Goal: Task Accomplishment & Management: Use online tool/utility

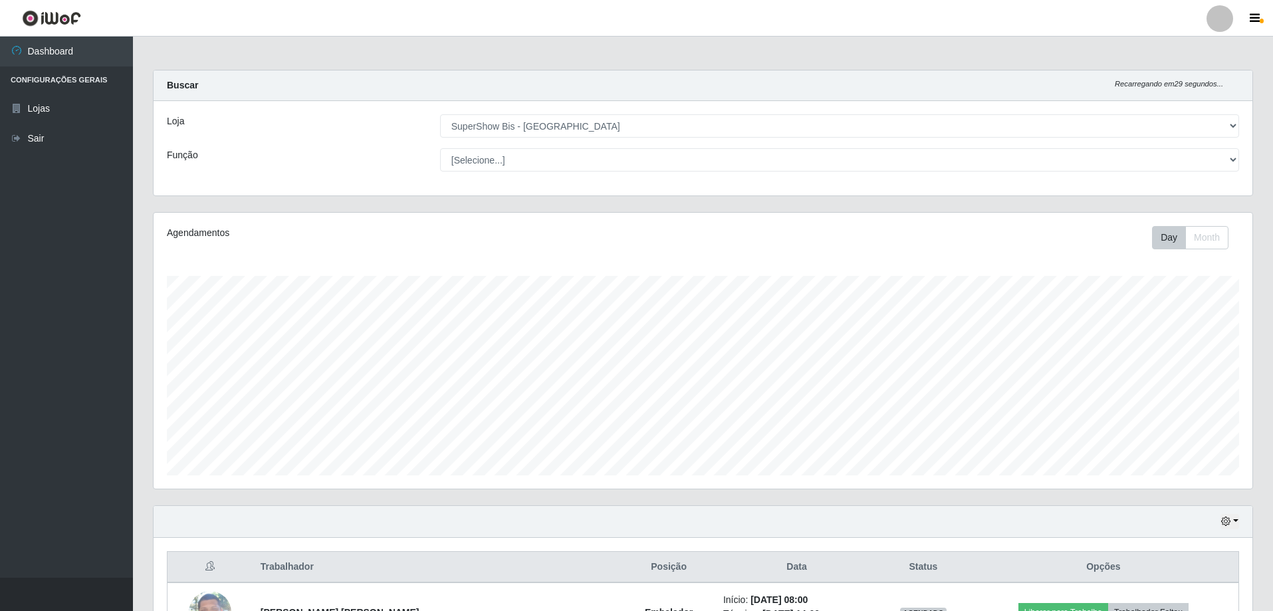
select select "59"
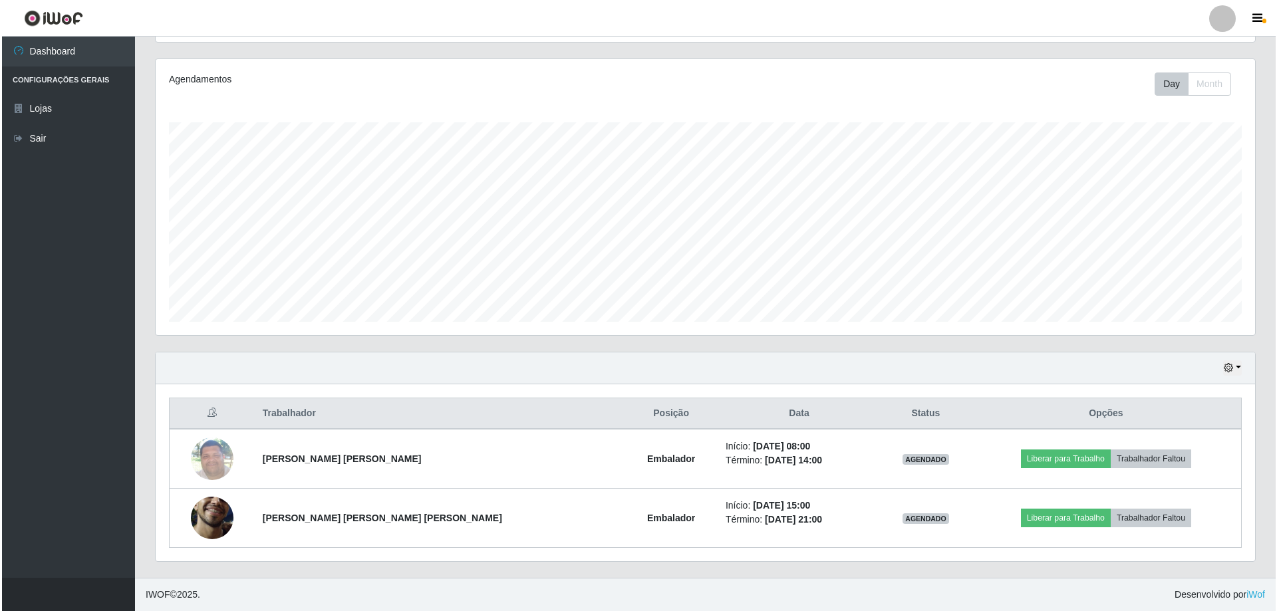
scroll to position [276, 1099]
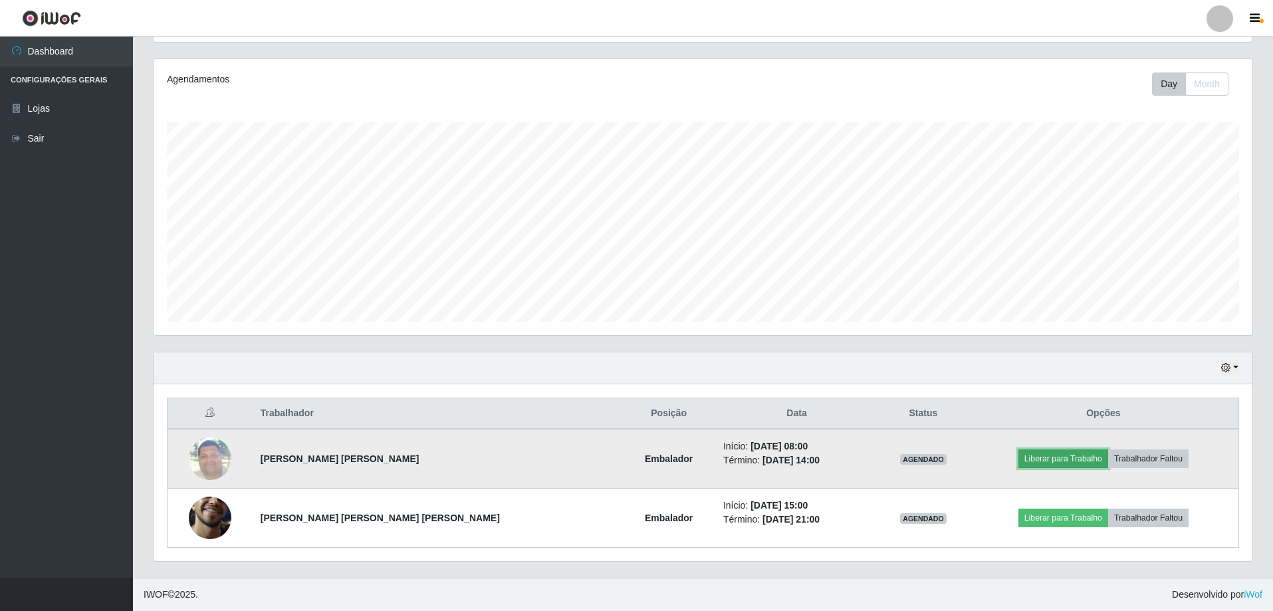
click at [1046, 460] on button "Liberar para Trabalho" at bounding box center [1064, 459] width 90 height 19
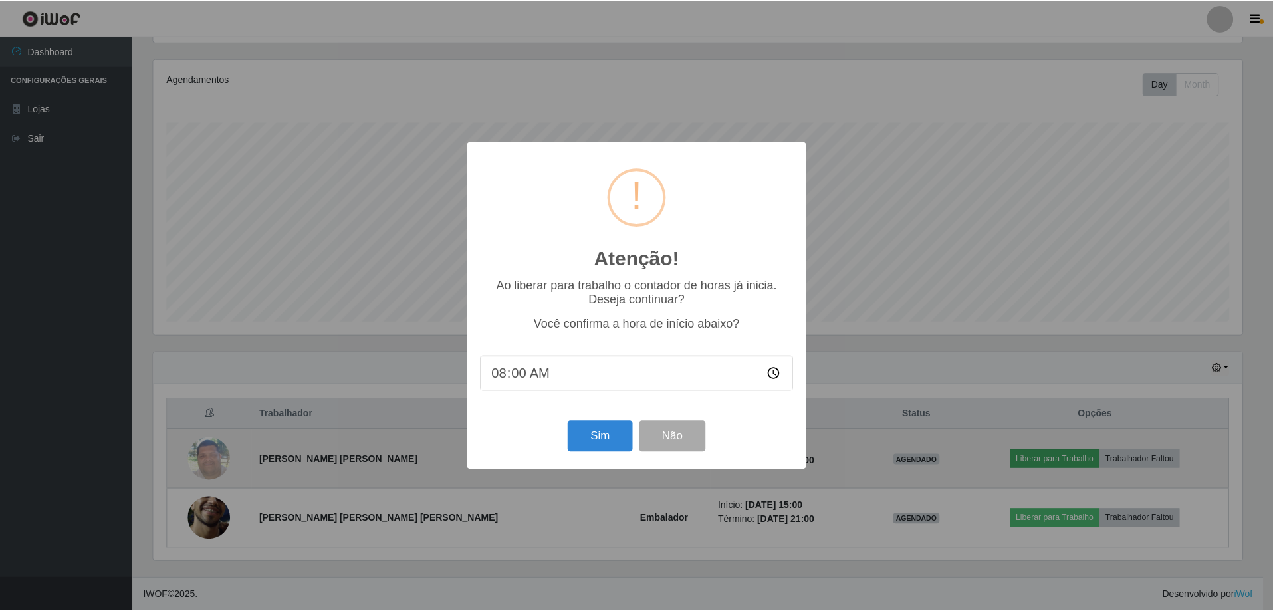
scroll to position [276, 1093]
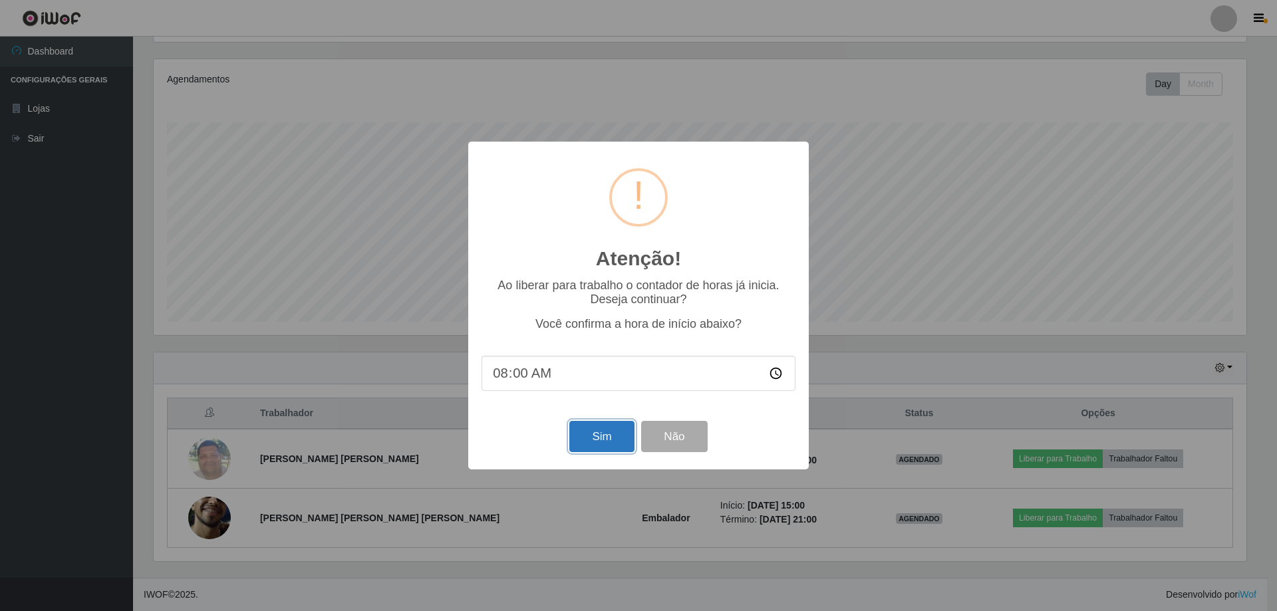
click at [596, 440] on button "Sim" at bounding box center [601, 436] width 65 height 31
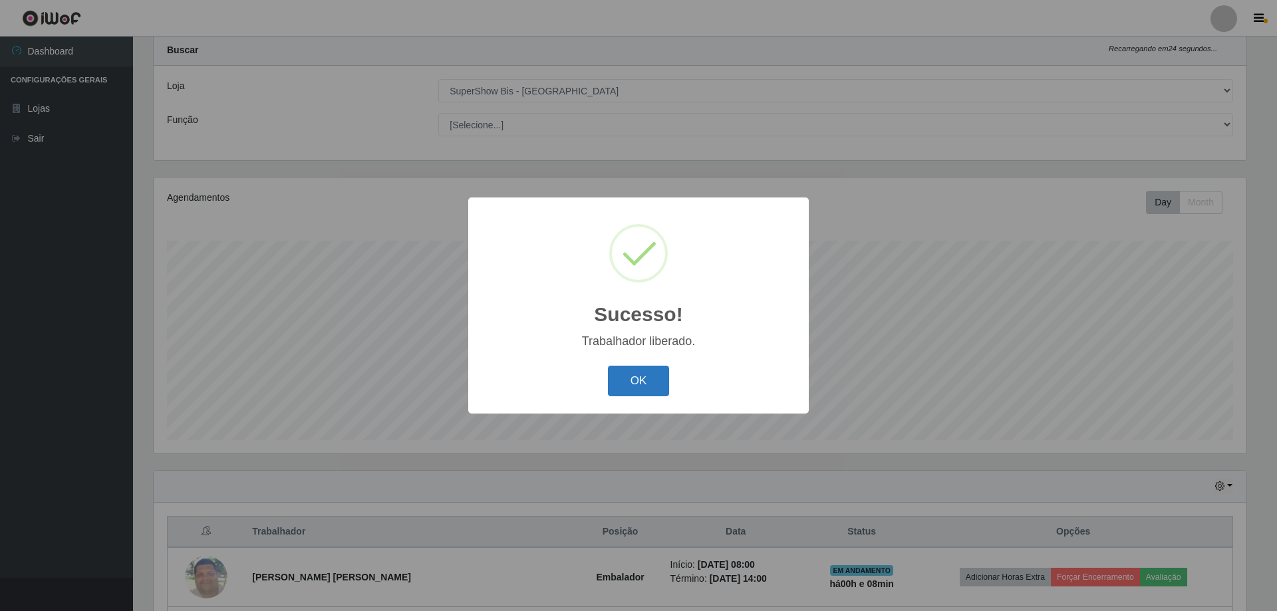
click at [639, 391] on button "OK" at bounding box center [639, 381] width 62 height 31
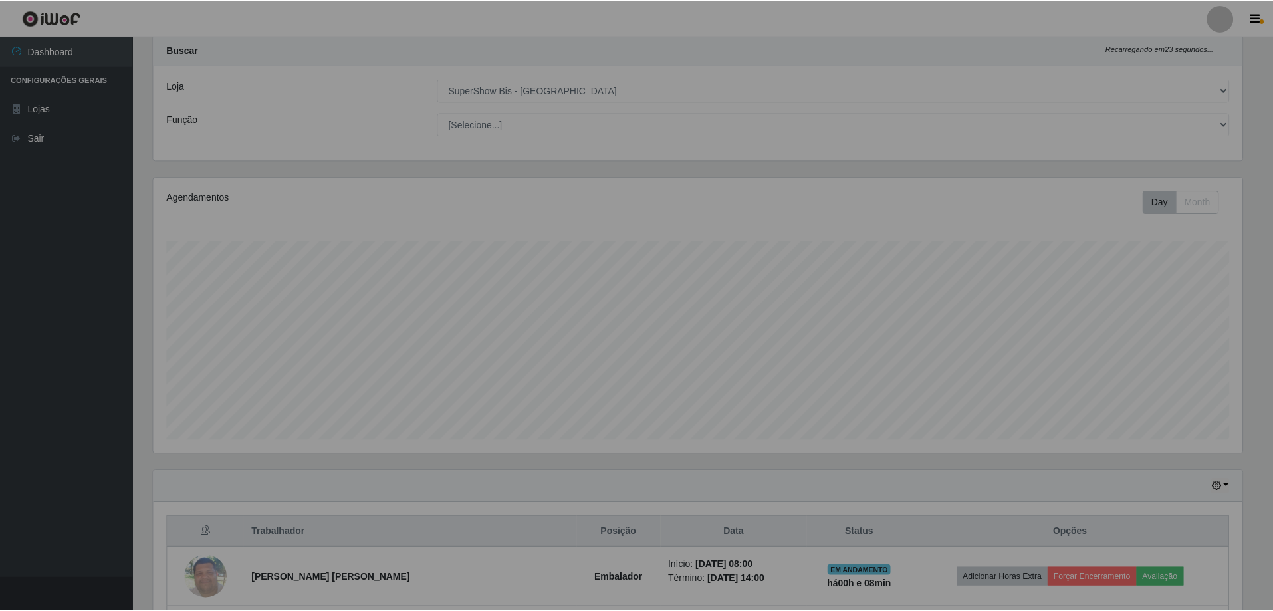
scroll to position [276, 1099]
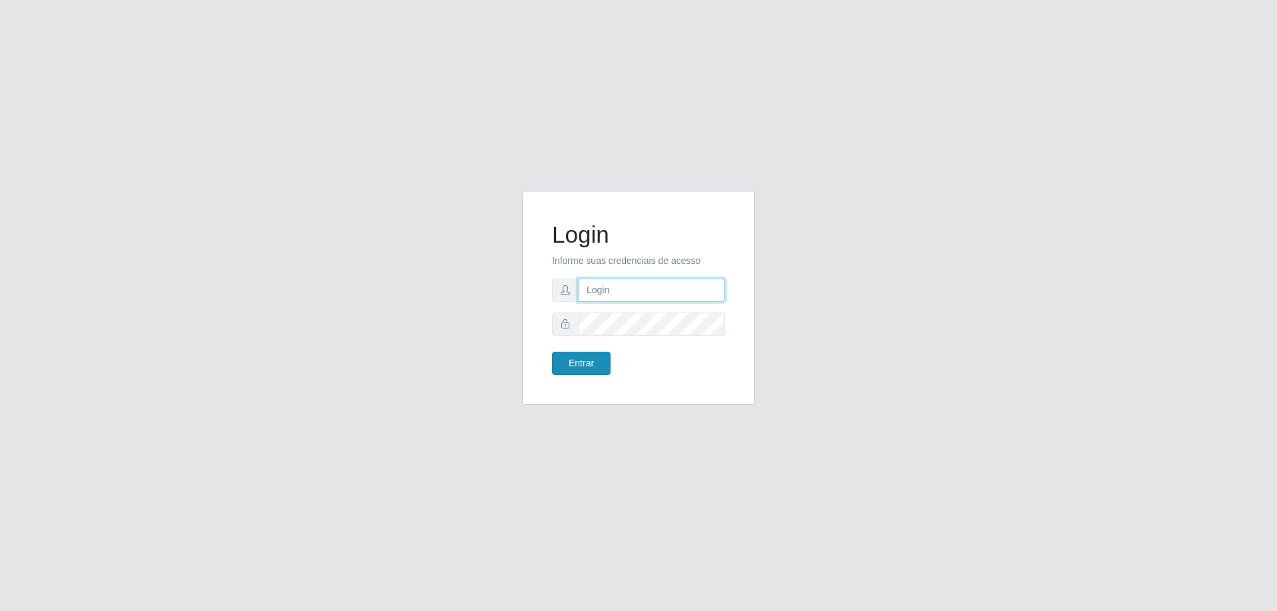
type input "[EMAIL_ADDRESS][DOMAIN_NAME]"
click at [589, 365] on button "Entrar" at bounding box center [581, 363] width 59 height 23
